Goal: Task Accomplishment & Management: Use online tool/utility

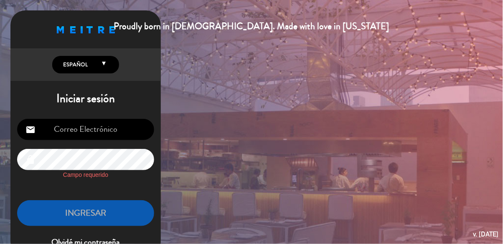
type input "[EMAIL_ADDRESS][DOMAIN_NAME]"
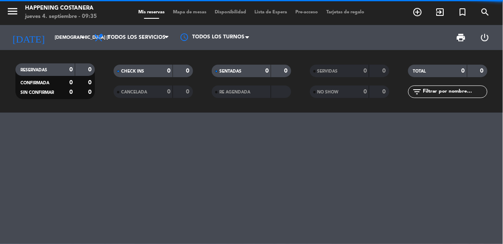
click at [196, 10] on span "Mapa de mesas" at bounding box center [190, 12] width 42 height 5
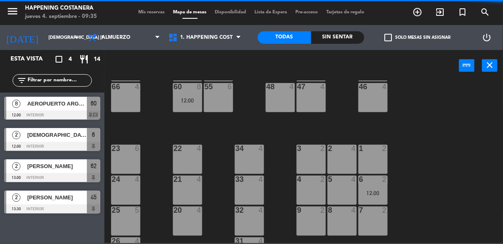
scroll to position [319, 0]
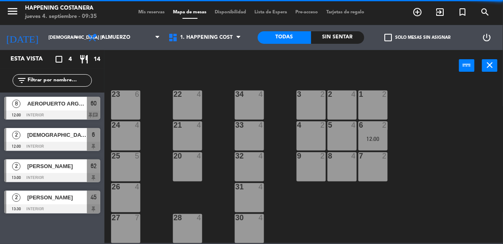
click at [451, 154] on div "69 2 122 6 121 6 120 6 14 4 CAVA 22 101 4 94 2 70 2 123 6 131 2 134 2 132 2 13 …" at bounding box center [305, 162] width 393 height 163
click at [46, 42] on input "[DEMOGRAPHIC_DATA] [DATE]" at bounding box center [75, 38] width 63 height 14
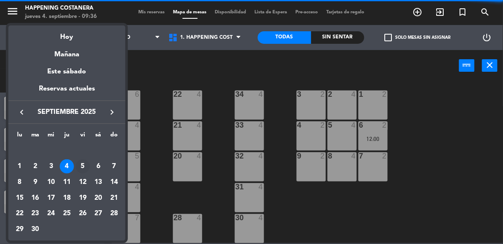
click at [86, 167] on div "5" at bounding box center [83, 167] width 14 height 14
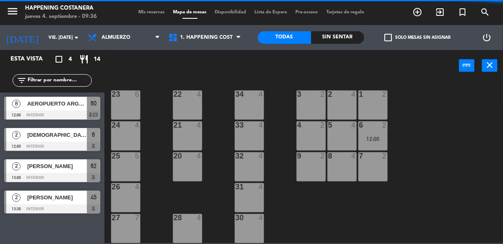
scroll to position [0, 0]
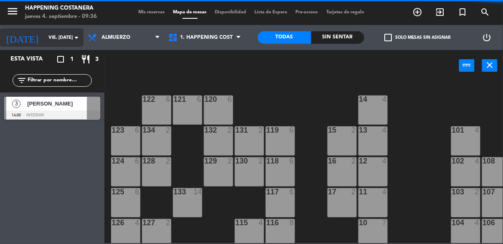
click at [48, 43] on input "vie. [DATE]" at bounding box center [75, 38] width 63 height 14
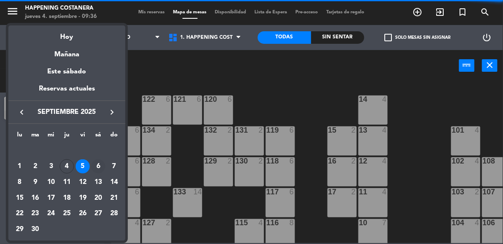
click at [100, 168] on div "6" at bounding box center [98, 167] width 14 height 14
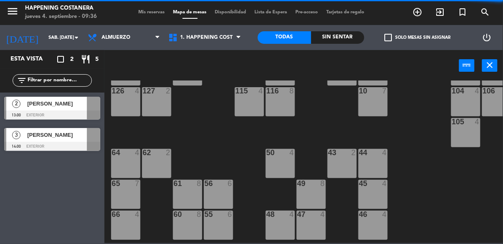
scroll to position [132, 0]
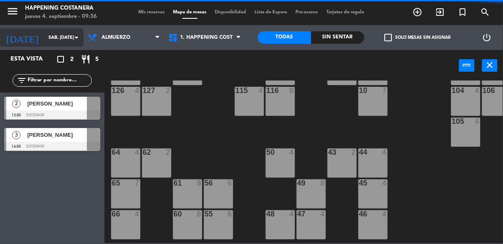
click at [48, 41] on input "sáb. [DATE]" at bounding box center [75, 38] width 63 height 14
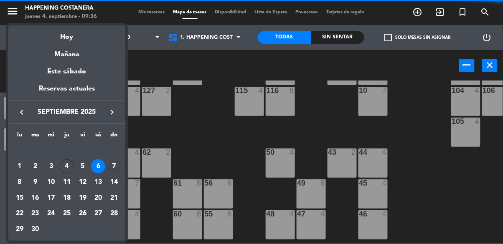
click at [119, 165] on div "7" at bounding box center [114, 167] width 14 height 14
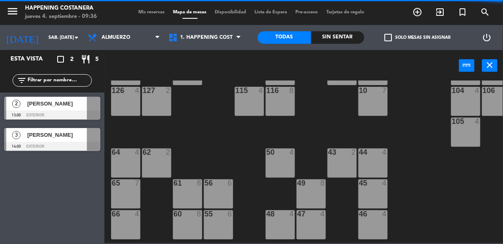
type input "dom. [DATE]"
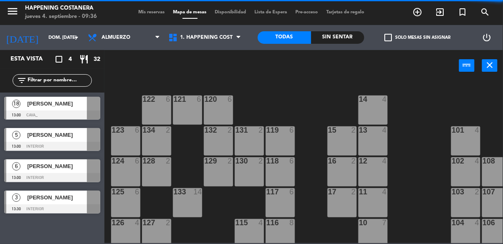
scroll to position [0, 137]
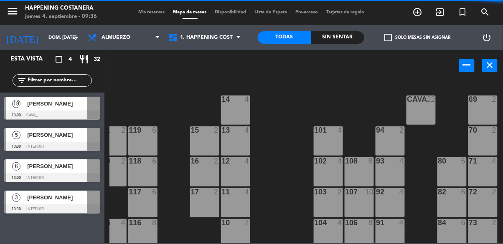
click at [25, 102] on div "18" at bounding box center [16, 104] width 20 height 14
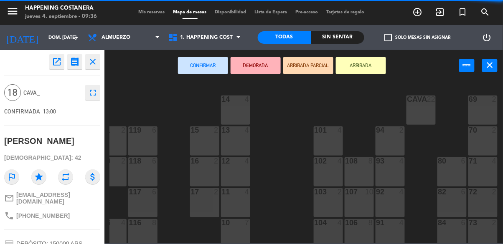
click at [57, 63] on icon "open_in_new" at bounding box center [57, 62] width 10 height 10
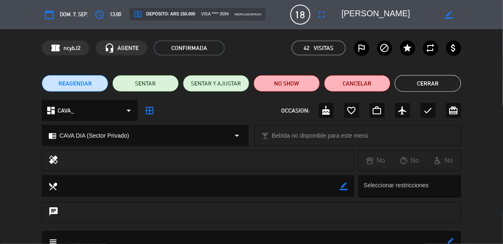
click at [445, 83] on button "Cerrar" at bounding box center [428, 83] width 66 height 17
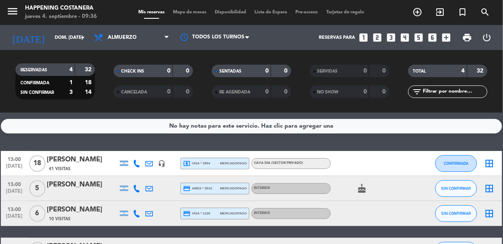
click at [198, 10] on span "Mapa de mesas" at bounding box center [190, 12] width 42 height 5
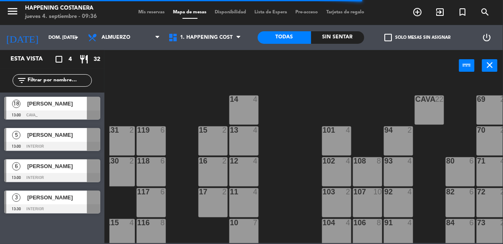
scroll to position [0, 137]
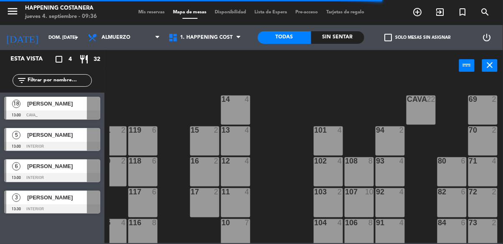
click at [65, 114] on div at bounding box center [52, 115] width 96 height 9
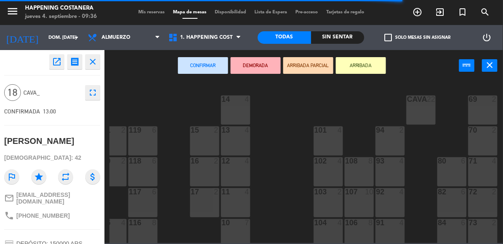
click at [434, 111] on div "CAVA 22" at bounding box center [420, 110] width 29 height 29
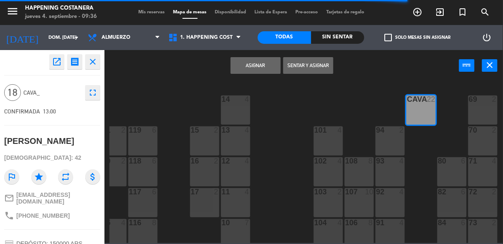
click at [252, 71] on button "Asignar" at bounding box center [256, 65] width 50 height 17
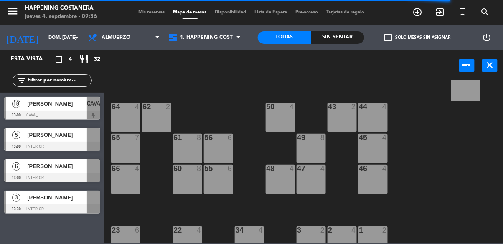
scroll to position [178, 0]
click at [41, 173] on div at bounding box center [52, 177] width 96 height 9
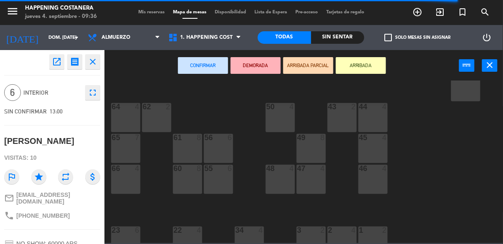
click at [186, 189] on div "60 8" at bounding box center [187, 179] width 29 height 29
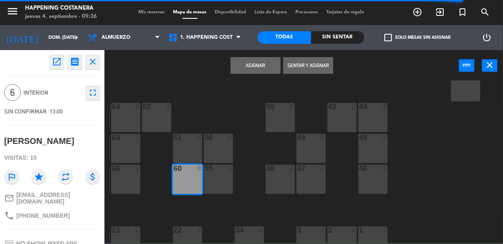
click at [254, 67] on button "Asignar" at bounding box center [256, 65] width 50 height 17
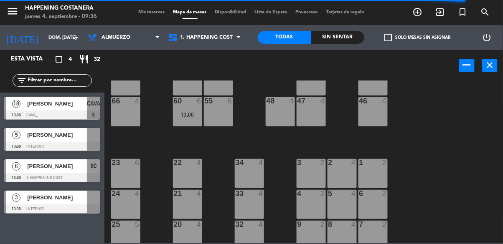
scroll to position [319, 0]
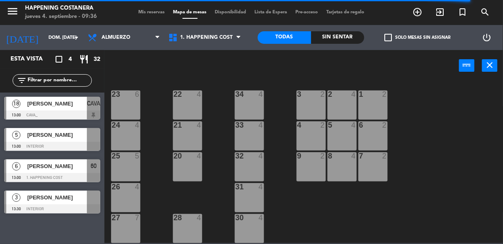
click at [66, 134] on span "[PERSON_NAME]" at bounding box center [57, 135] width 60 height 9
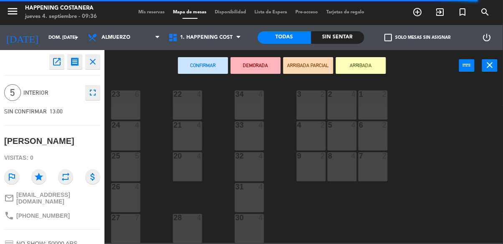
click at [127, 171] on div "25 5" at bounding box center [125, 166] width 29 height 29
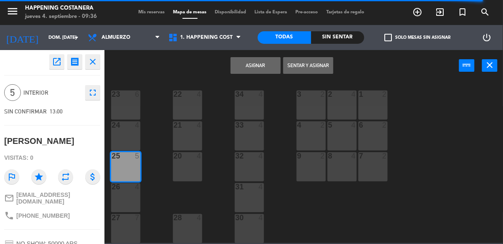
click at [259, 65] on button "Asignar" at bounding box center [256, 65] width 50 height 17
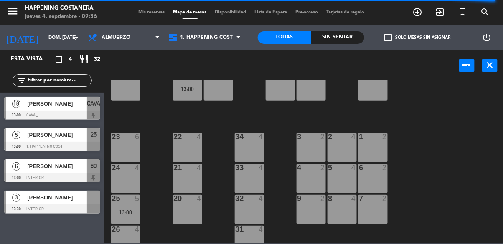
scroll to position [178, 0]
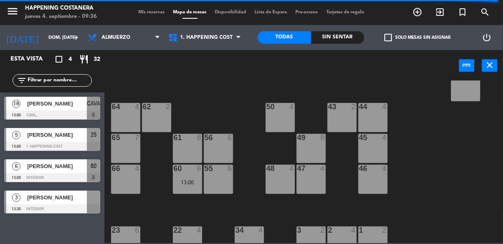
click at [52, 205] on div at bounding box center [52, 209] width 96 height 9
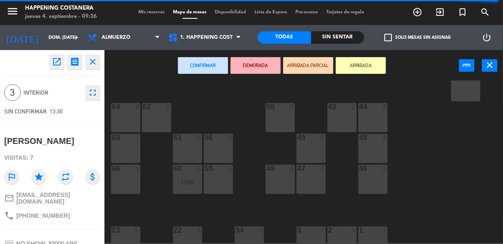
click at [127, 123] on div "64 4" at bounding box center [125, 117] width 29 height 29
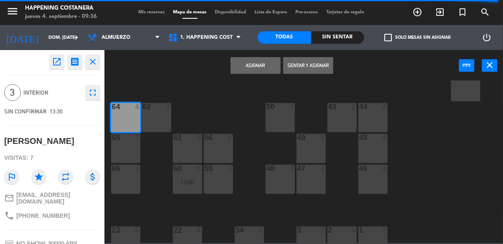
click at [232, 71] on button "Asignar" at bounding box center [256, 65] width 50 height 17
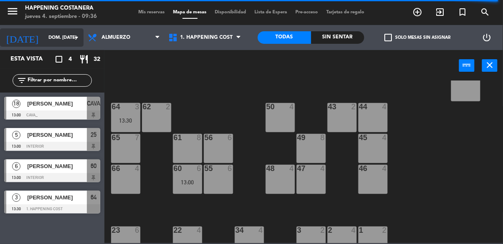
click at [54, 40] on input "dom. [DATE]" at bounding box center [75, 38] width 63 height 14
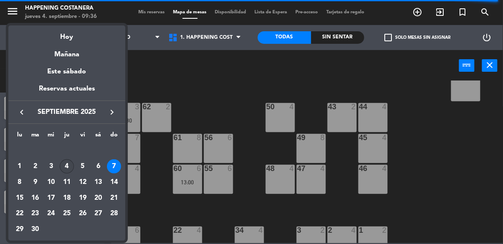
click at [73, 165] on div "4" at bounding box center [67, 167] width 14 height 14
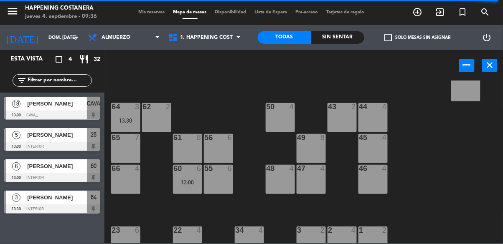
type input "[DEMOGRAPHIC_DATA] [DATE]"
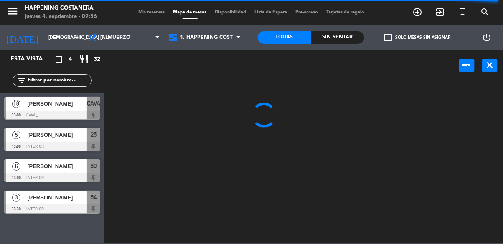
scroll to position [0, 0]
